Goal: Find specific page/section: Find specific page/section

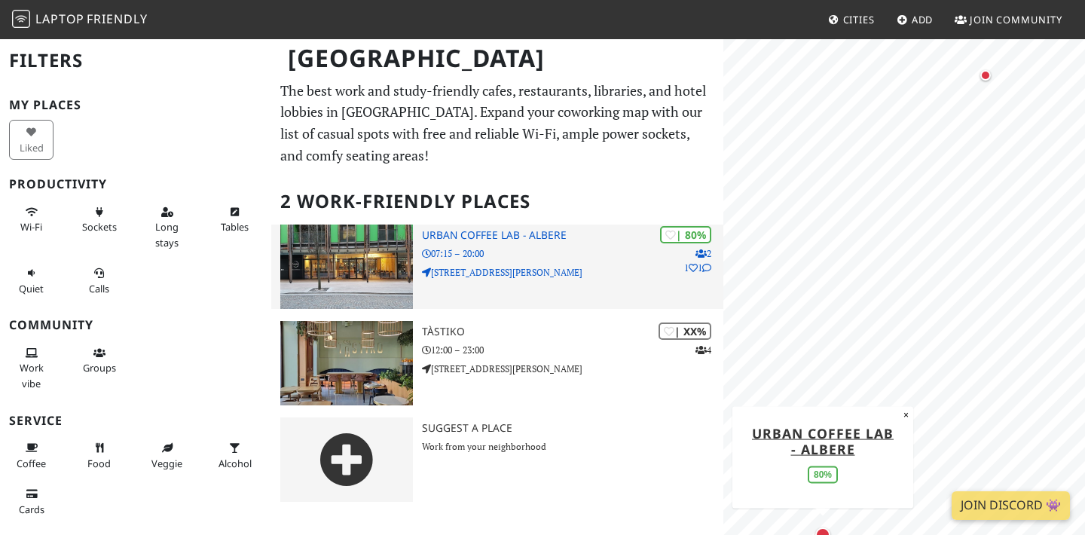
click at [448, 236] on h3 "Urban Coffee Lab - Albere" at bounding box center [573, 235] width 302 height 13
click at [377, 259] on img at bounding box center [346, 267] width 133 height 84
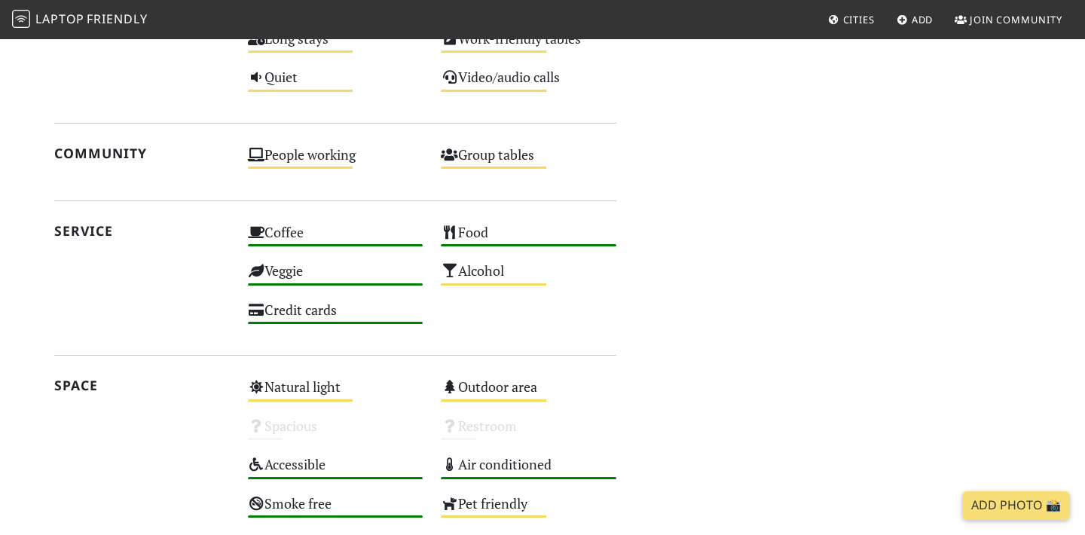
scroll to position [1024, 0]
